Goal: Transaction & Acquisition: Purchase product/service

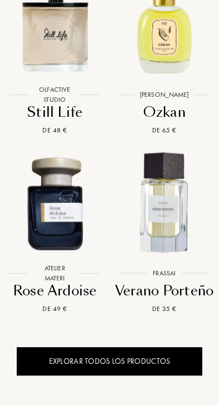
scroll to position [1305, 0]
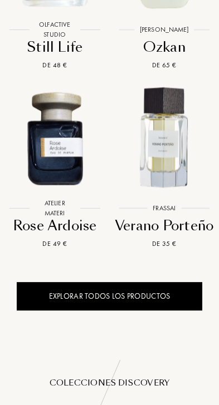
click at [161, 311] on div "Explorar todos los productos" at bounding box center [109, 296] width 185 height 28
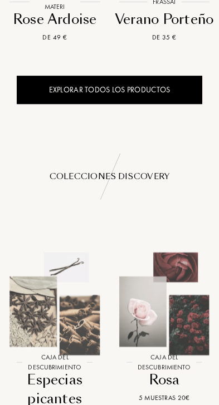
scroll to position [0, 0]
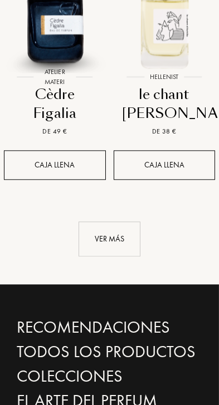
scroll to position [1438, 0]
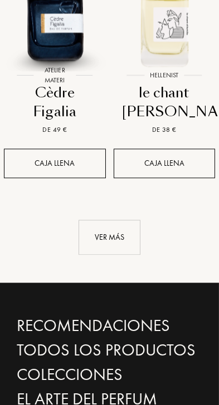
click at [112, 255] on div "Ver más" at bounding box center [110, 237] width 62 height 35
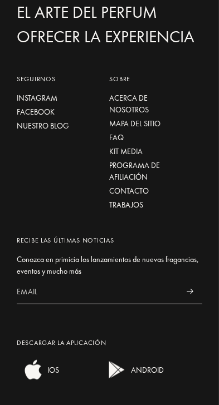
scroll to position [3239, 0]
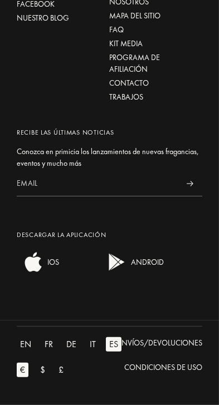
scroll to position [4854, 0]
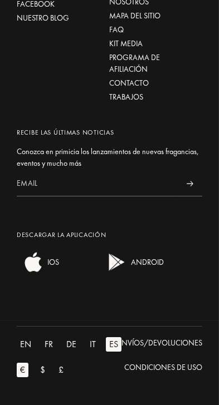
scroll to position [12224, 0]
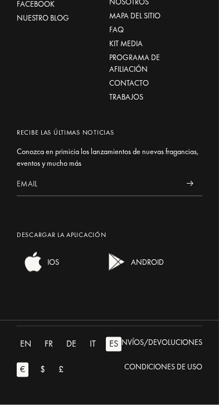
scroll to position [13833, 0]
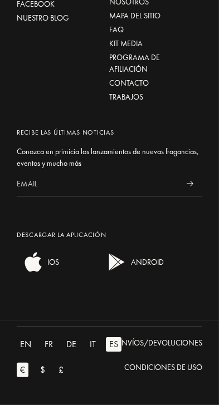
scroll to position [15358, 0]
